Goal: Task Accomplishment & Management: Use online tool/utility

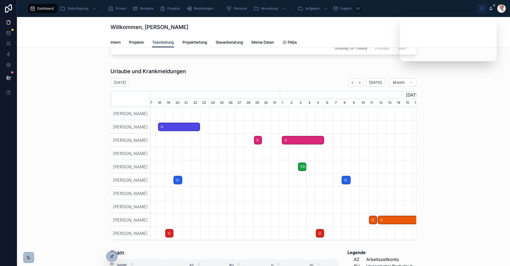
scroll to position [0, 266]
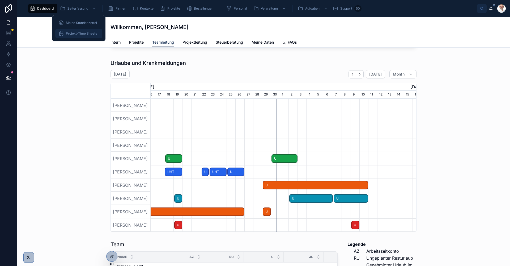
click at [85, 31] on div "Projekt-Time Sheets" at bounding box center [78, 33] width 41 height 8
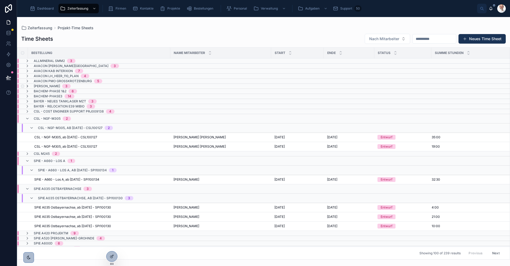
click at [27, 85] on icon at bounding box center [27, 86] width 4 height 4
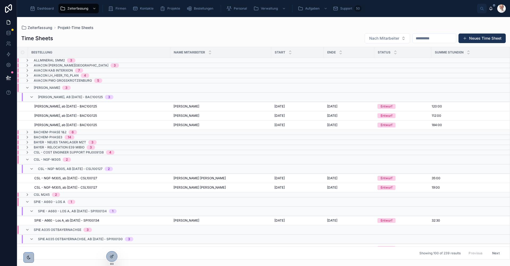
click at [27, 85] on div "[PERSON_NAME] 3" at bounding box center [47, 87] width 45 height 8
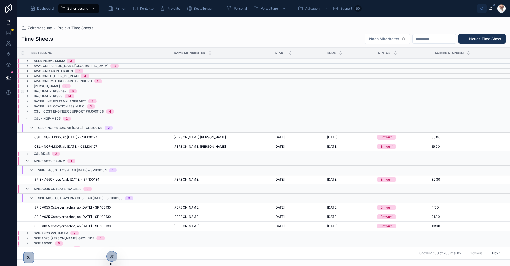
click at [27, 91] on icon at bounding box center [27, 91] width 4 height 4
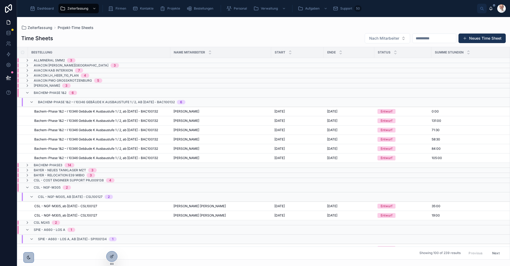
click at [27, 91] on icon at bounding box center [27, 93] width 4 height 4
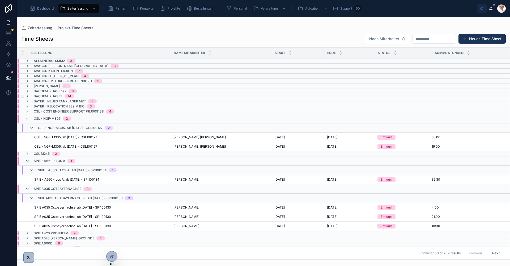
click at [28, 96] on icon at bounding box center [27, 96] width 4 height 4
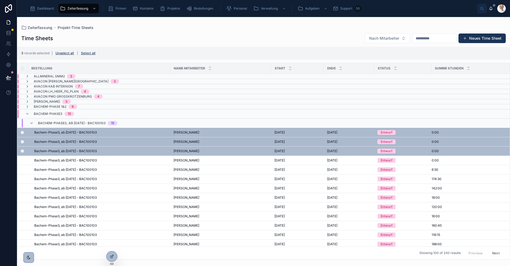
click at [493, 249] on button "Next" at bounding box center [495, 253] width 15 height 8
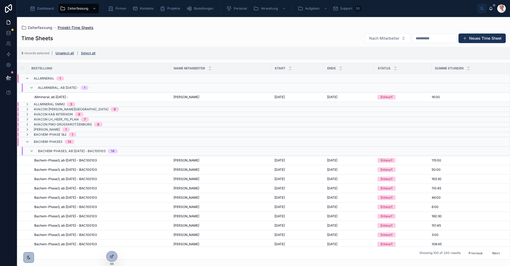
click at [69, 28] on span "Projekt-Time Sheets" at bounding box center [76, 27] width 36 height 5
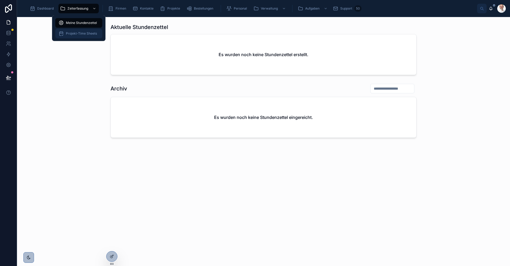
click at [77, 33] on span "Projekt-Time Sheets" at bounding box center [81, 33] width 31 height 4
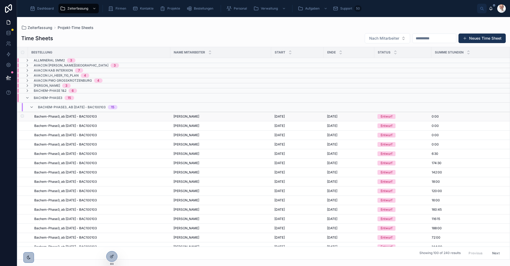
click at [97, 116] on span "Bachem-Phase3, ab [DATE] - BAC100103" at bounding box center [65, 116] width 62 height 4
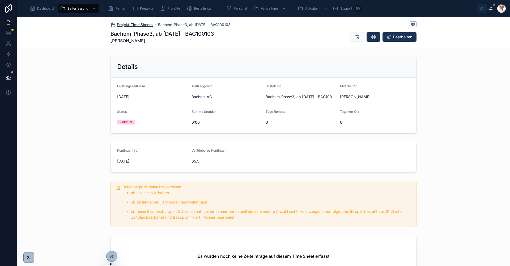
click at [145, 24] on span "Projekt-Time Sheets" at bounding box center [135, 24] width 36 height 5
